Goal: Information Seeking & Learning: Learn about a topic

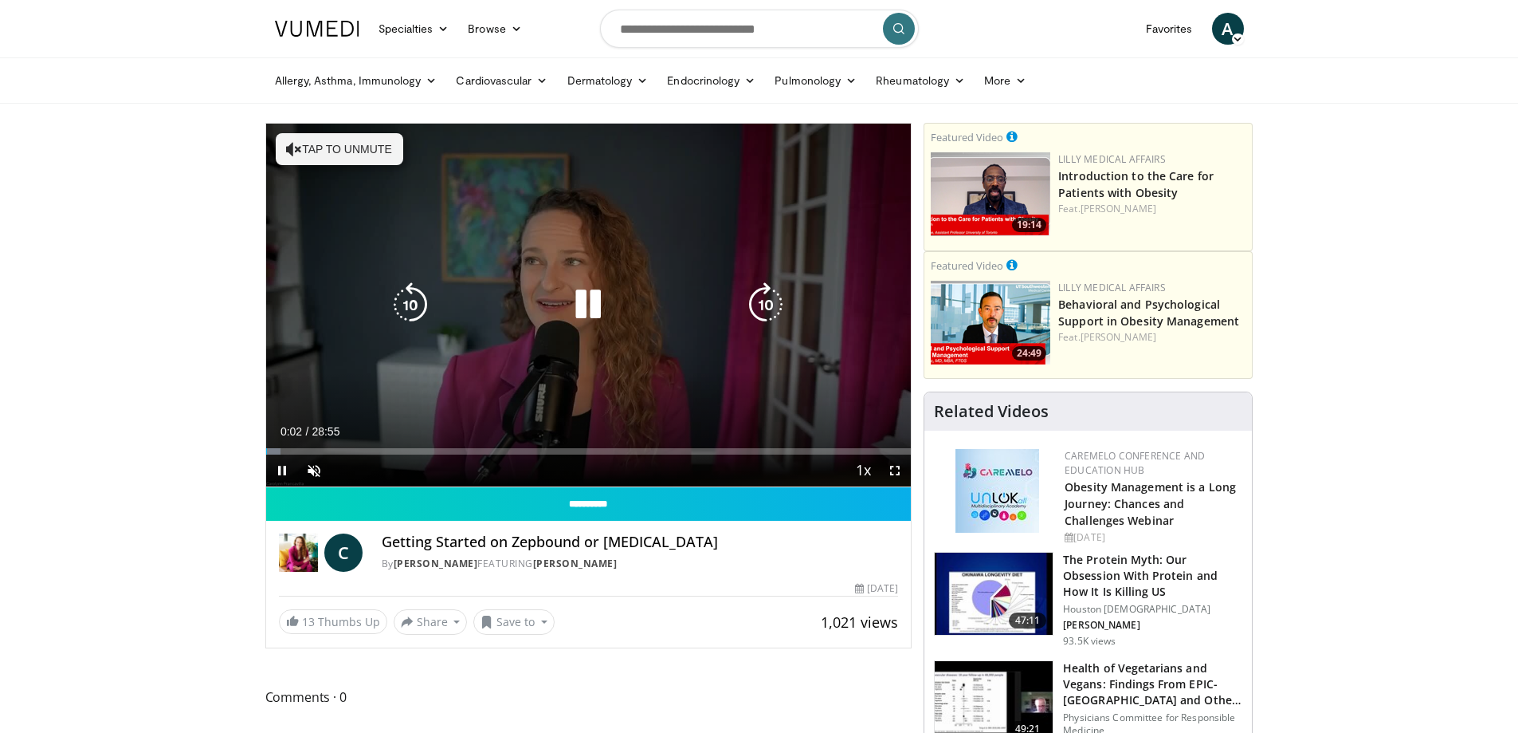
click at [595, 312] on icon "Video Player" at bounding box center [588, 304] width 45 height 45
click at [317, 469] on span "Video Player" at bounding box center [314, 470] width 32 height 32
click at [602, 296] on icon "Video Player" at bounding box center [588, 304] width 45 height 45
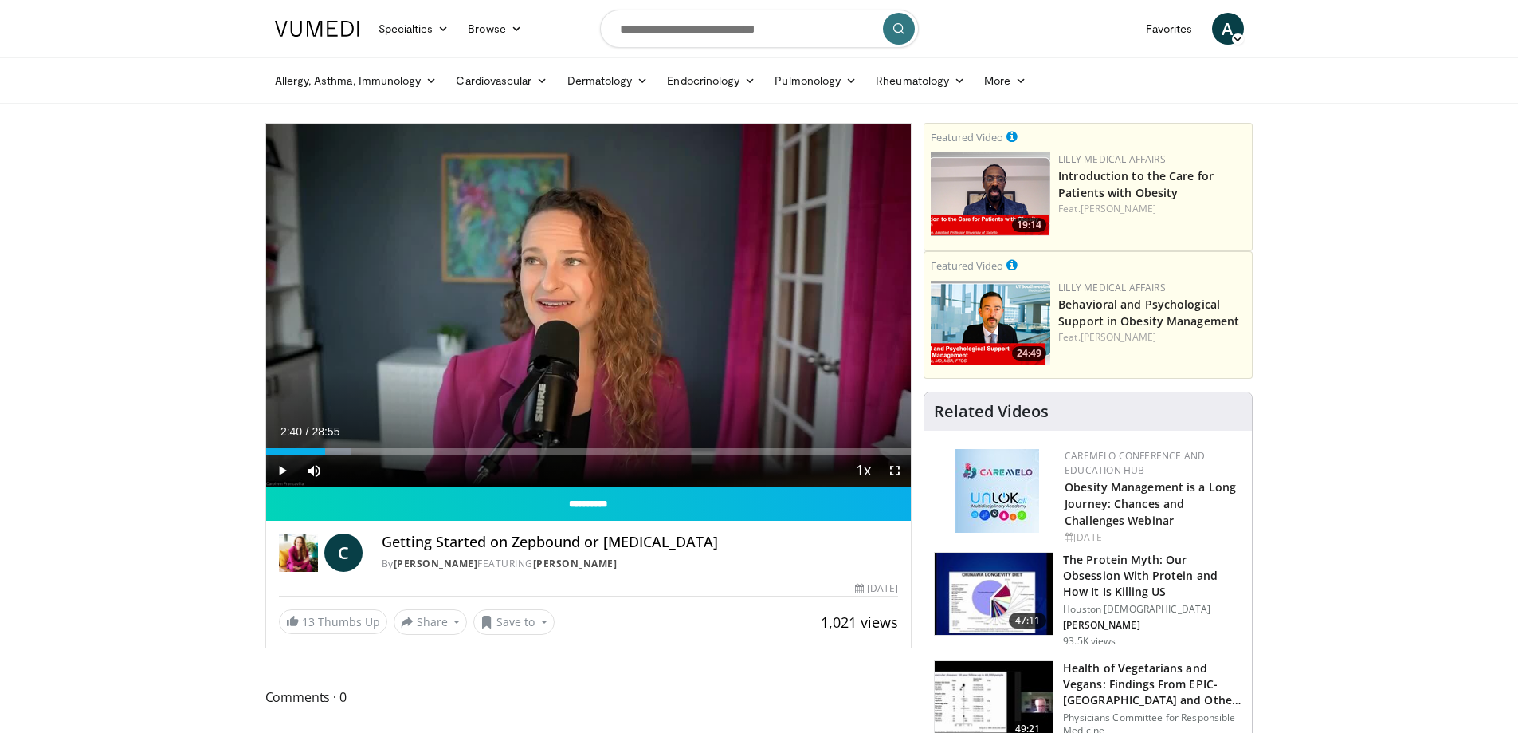
click at [604, 296] on div "10 seconds Tap to unmute" at bounding box center [589, 305] width 646 height 363
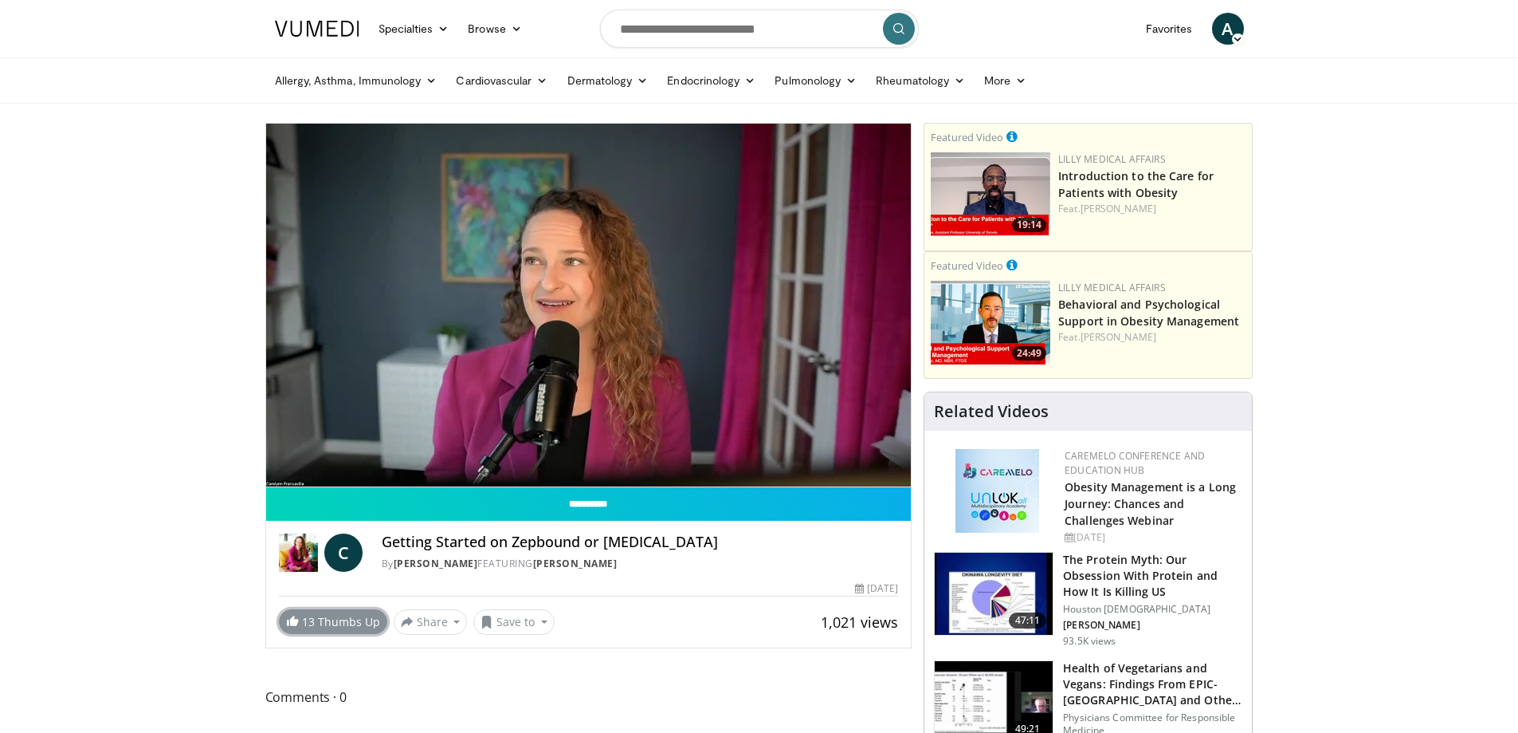
click at [324, 619] on link "13 Thumbs Up" at bounding box center [333, 621] width 108 height 25
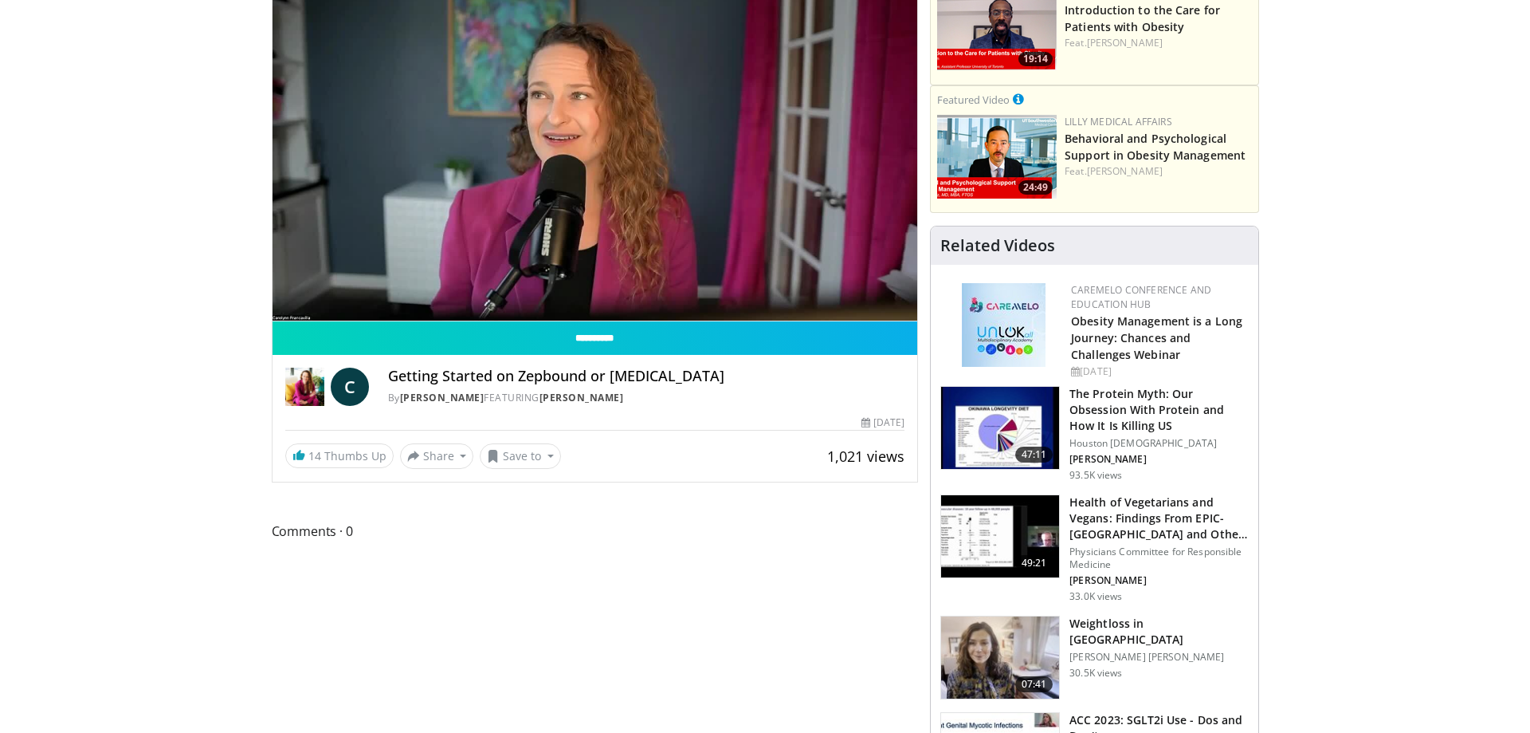
scroll to position [175, 0]
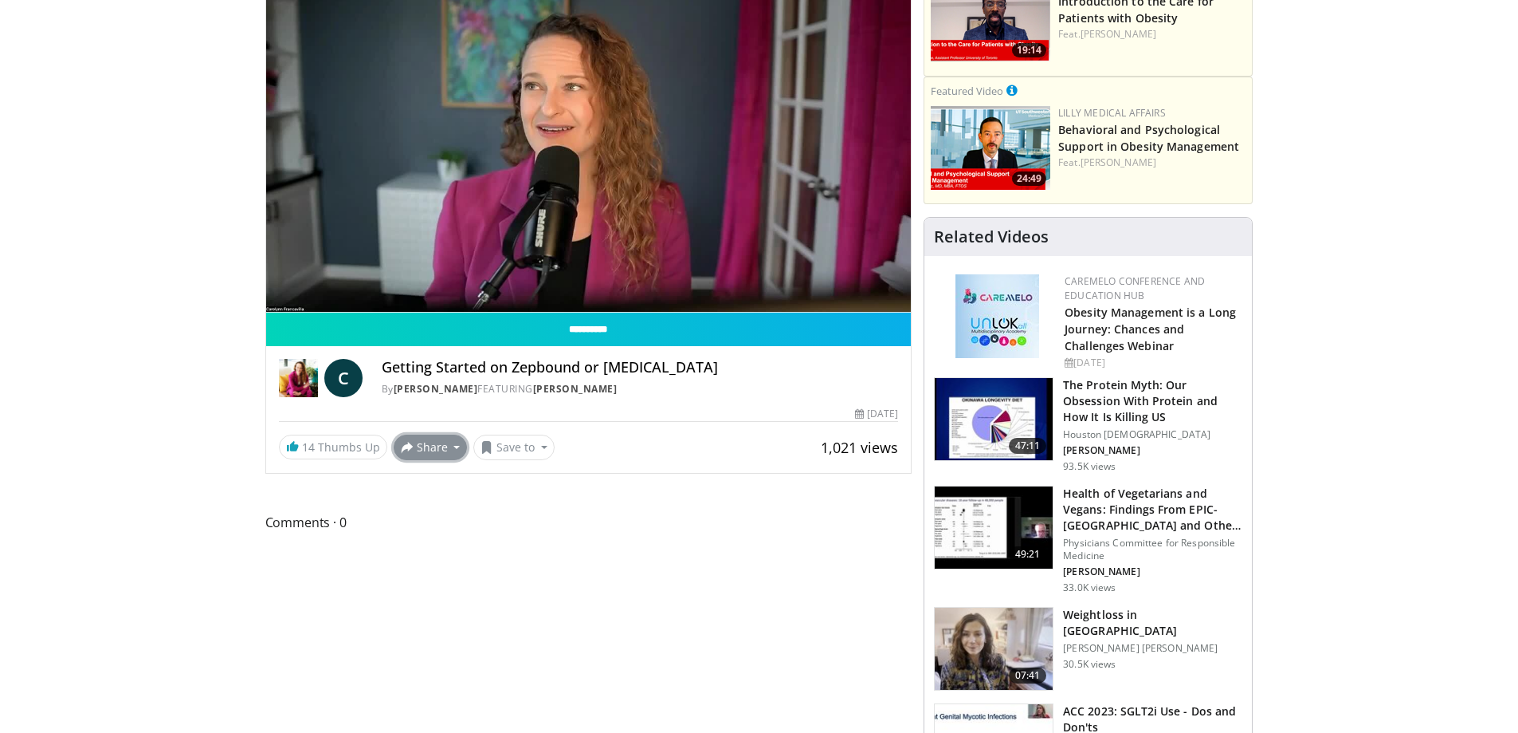
click at [434, 443] on button "Share" at bounding box center [431, 447] width 74 height 26
click at [417, 480] on span "E-mail" at bounding box center [429, 482] width 45 height 18
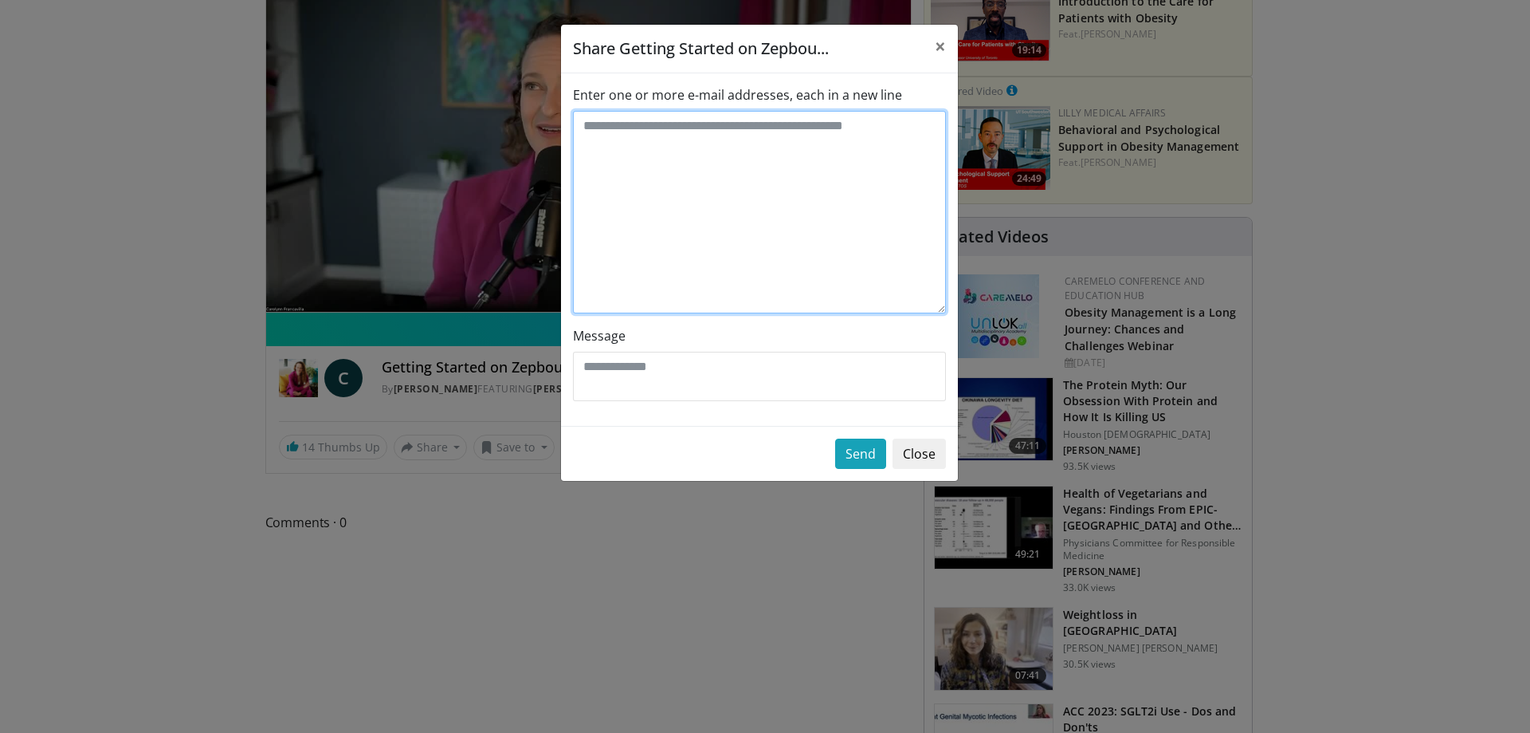
click at [626, 149] on textarea "Enter one or more e-mail addresses, each in a new line" at bounding box center [759, 212] width 373 height 202
